Goal: Information Seeking & Learning: Learn about a topic

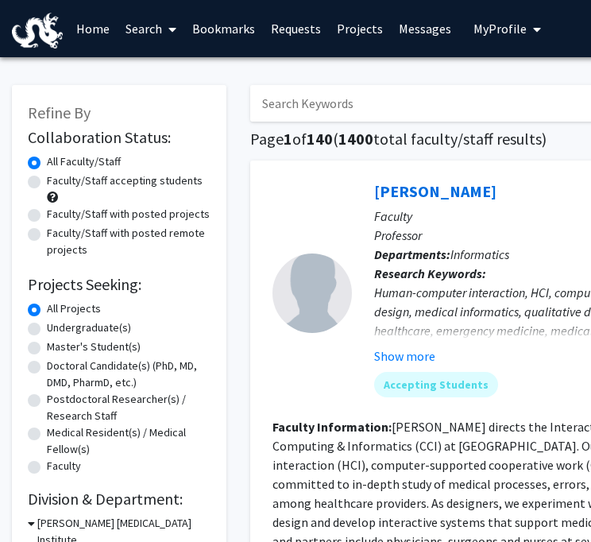
click at [173, 182] on label "Faculty/Staff accepting students" at bounding box center [125, 181] width 156 height 17
click at [57, 182] on input "Faculty/Staff accepting students" at bounding box center [52, 178] width 10 height 10
radio input "true"
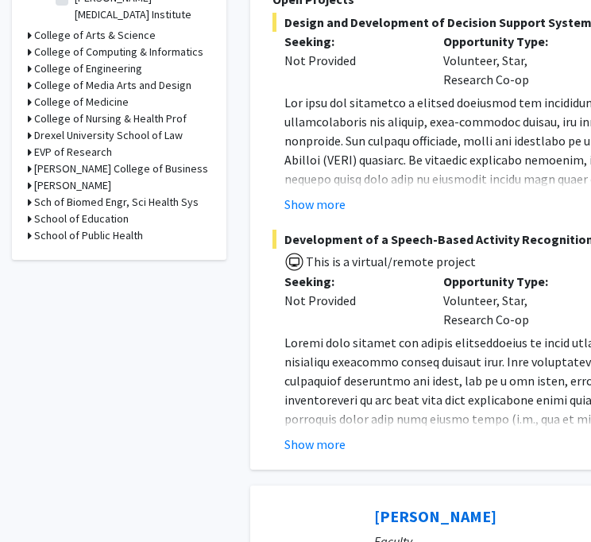
scroll to position [526, 0]
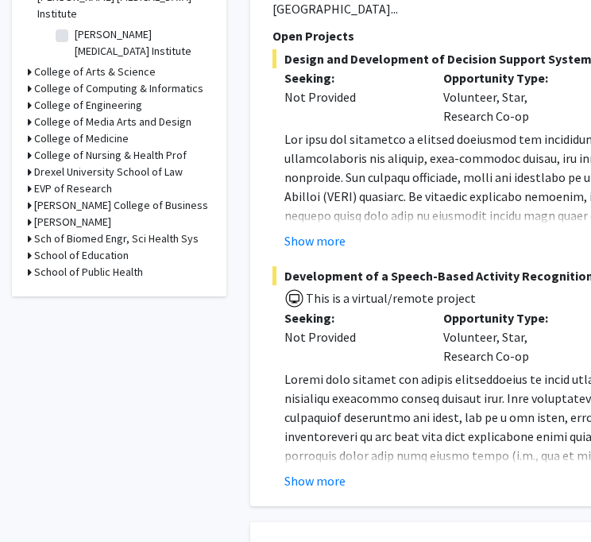
click at [29, 64] on icon at bounding box center [30, 72] width 4 height 17
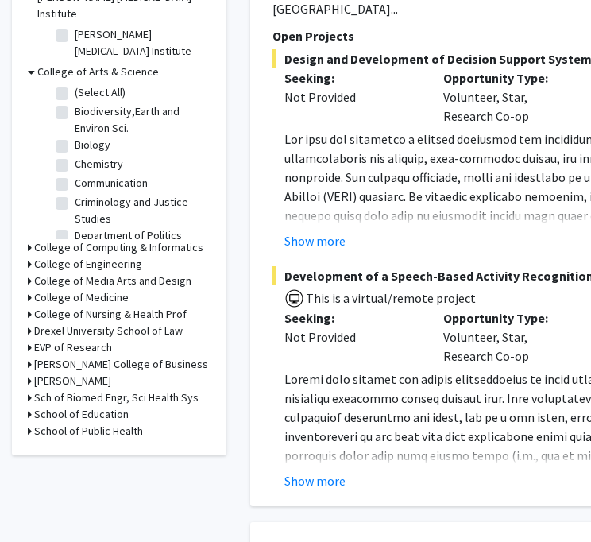
click at [75, 137] on label "Biology" at bounding box center [93, 145] width 36 height 17
click at [75, 137] on input "Biology" at bounding box center [80, 142] width 10 height 10
checkbox input "true"
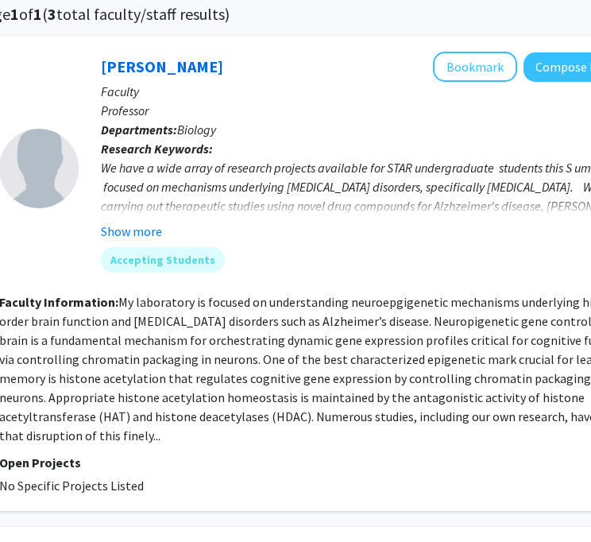
scroll to position [125, 273]
click at [480, 490] on div "[PERSON_NAME] Bookmark Compose Request Faculty Professor Departments: Biology R…" at bounding box center [324, 273] width 692 height 475
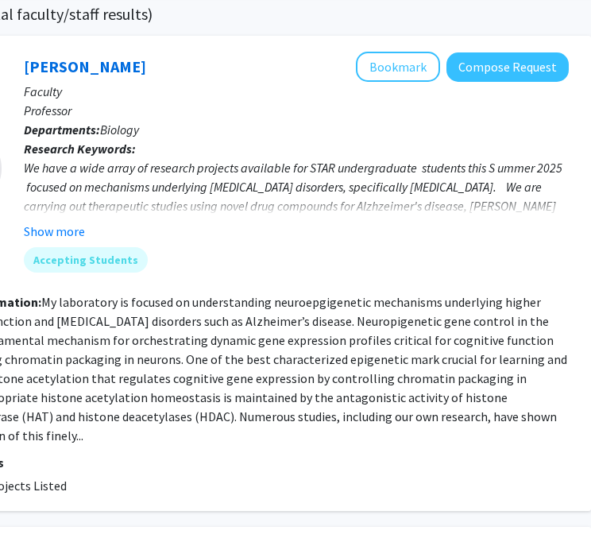
scroll to position [125, 351]
click at [493, 225] on div "Show more" at bounding box center [295, 231] width 545 height 19
click at [53, 219] on fg-read-more "We have a wide array of research projects available for STAR undergraduate stud…" at bounding box center [295, 199] width 545 height 83
click at [56, 231] on button "Show more" at bounding box center [53, 231] width 61 height 19
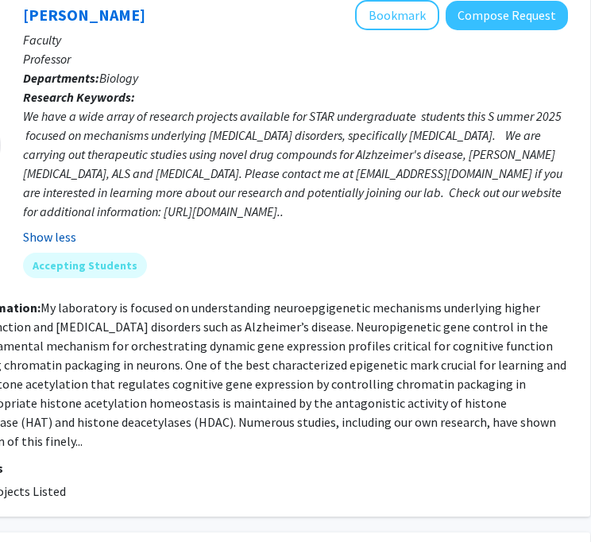
scroll to position [195, 351]
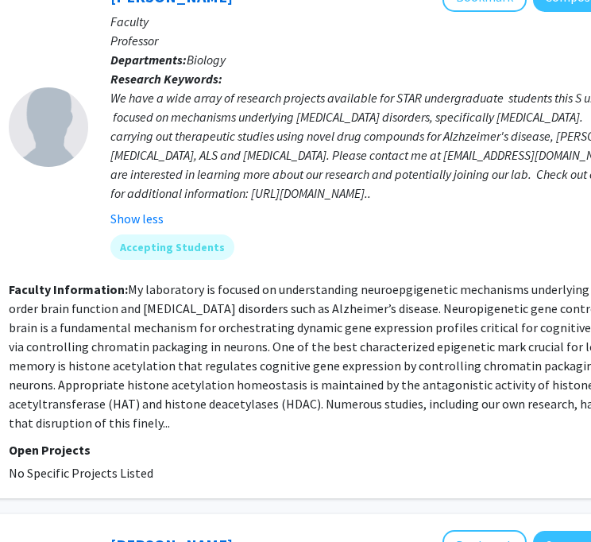
click at [344, 397] on fg-read-more "My laboratory is focused on understanding neuroepgigenetic mechanisms underlyin…" at bounding box center [332, 355] width 646 height 149
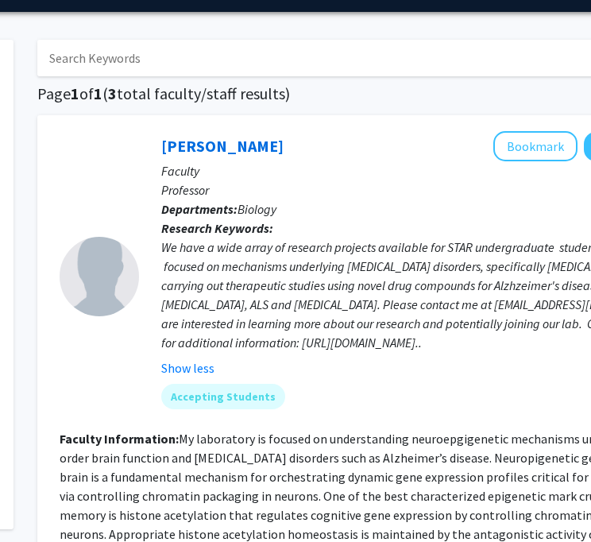
scroll to position [45, 213]
click at [361, 345] on div "We have a wide array of research projects available for STAR undergraduate stud…" at bounding box center [433, 295] width 545 height 114
drag, startPoint x: 229, startPoint y: 343, endPoint x: 429, endPoint y: 349, distance: 200.4
click at [429, 349] on div "We have a wide array of research projects available for STAR undergraduate stud…" at bounding box center [433, 295] width 545 height 114
copy div "[URL][DOMAIN_NAME]"
